Goal: Task Accomplishment & Management: Manage account settings

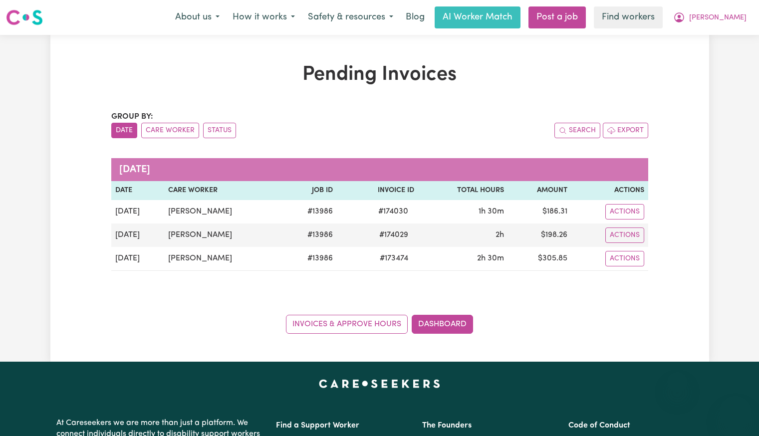
click at [734, 19] on span "[PERSON_NAME]" at bounding box center [717, 17] width 57 height 11
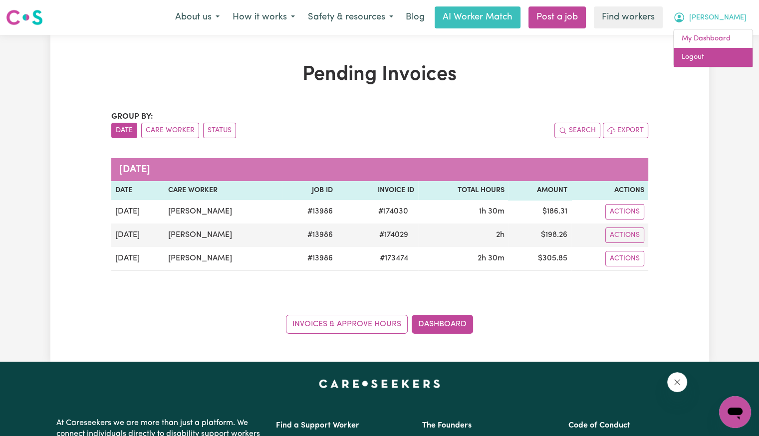
click at [715, 60] on link "Logout" at bounding box center [713, 57] width 79 height 19
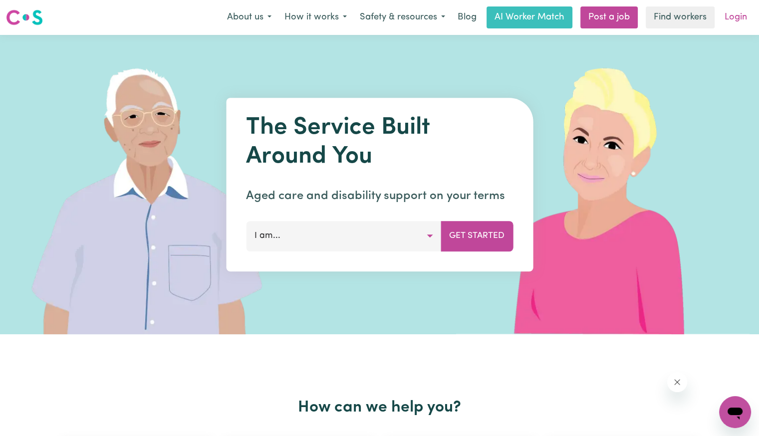
click at [734, 20] on link "Login" at bounding box center [736, 17] width 34 height 22
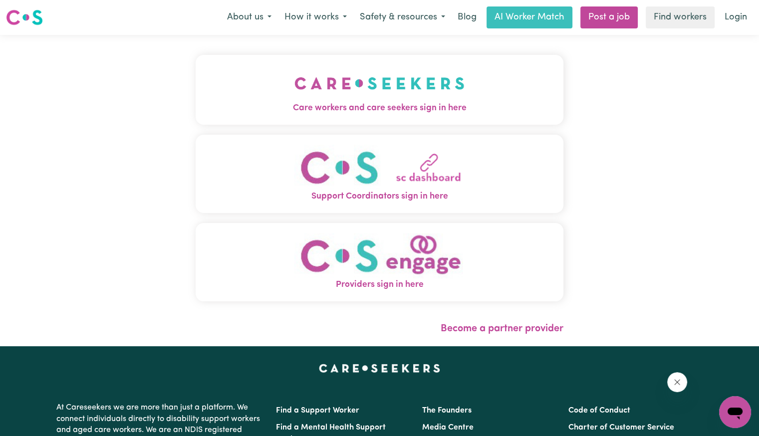
click at [326, 74] on img "Care workers and care seekers sign in here" at bounding box center [379, 83] width 170 height 37
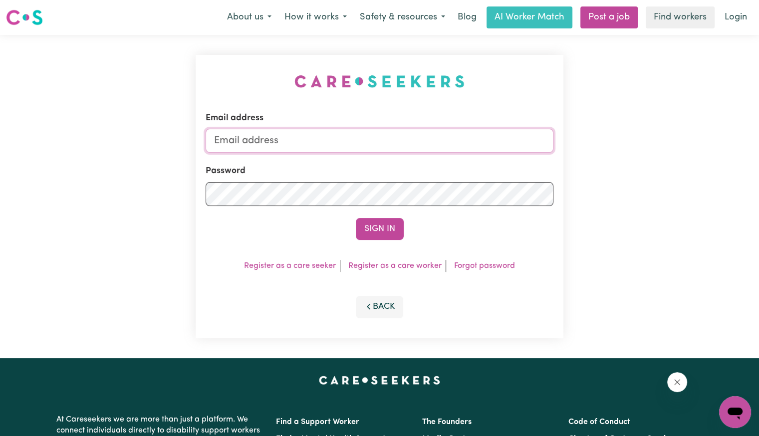
click at [308, 136] on input "Email address" at bounding box center [380, 141] width 348 height 24
drag, startPoint x: 266, startPoint y: 140, endPoint x: 754, endPoint y: 121, distance: 489.1
click at [759, 148] on html "Menu About us How it works Safety & resources Blog AI Worker Match Post a job F…" at bounding box center [379, 378] width 759 height 756
type input "[EMAIL_ADDRESS][DOMAIN_NAME]"
click at [356, 218] on button "Sign In" at bounding box center [380, 229] width 48 height 22
